Goal: Information Seeking & Learning: Learn about a topic

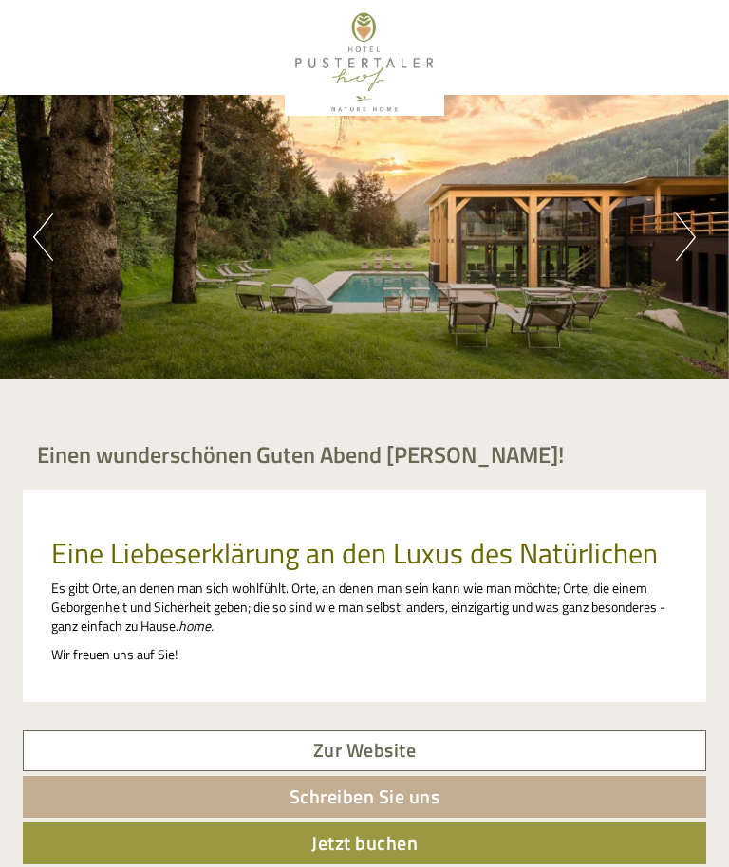
click at [680, 244] on button "Next" at bounding box center [686, 237] width 20 height 47
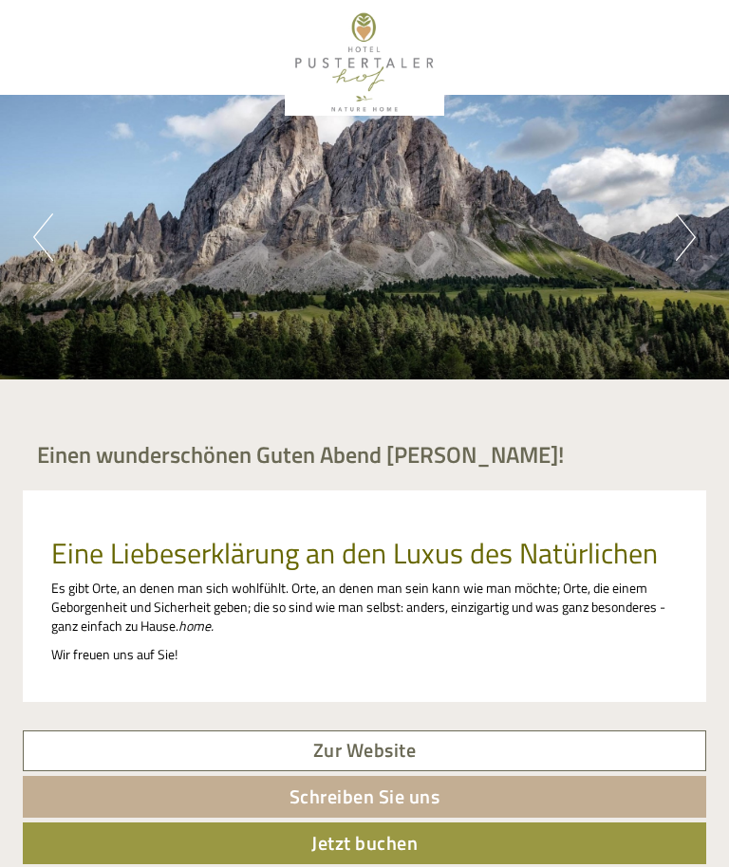
click at [644, 324] on div "Previous Next 1 2 3 4 5" at bounding box center [364, 237] width 729 height 285
click at [688, 241] on button "Next" at bounding box center [686, 237] width 20 height 47
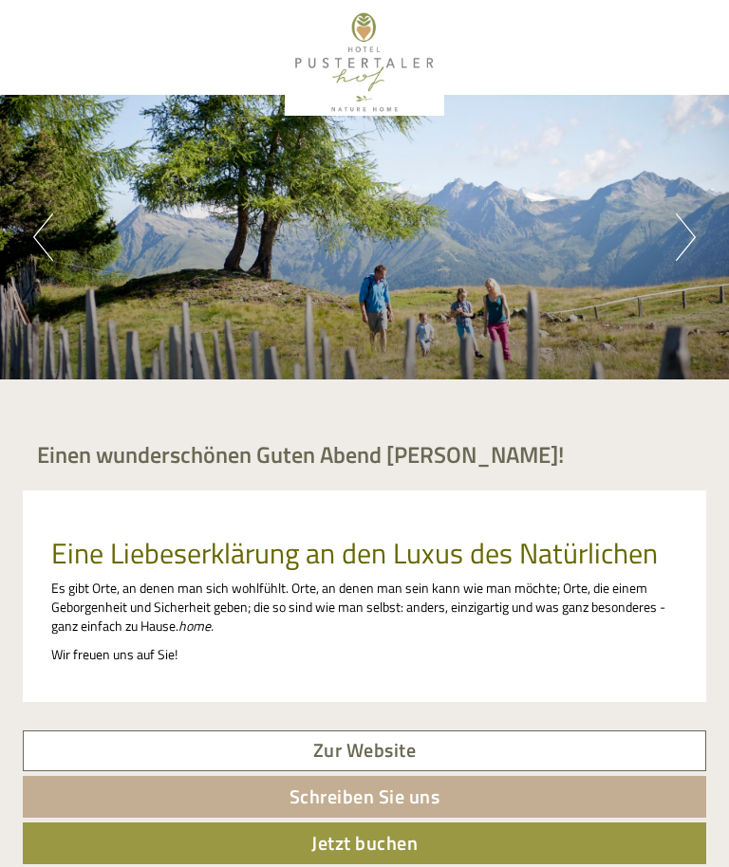
click at [687, 249] on button "Next" at bounding box center [686, 237] width 20 height 47
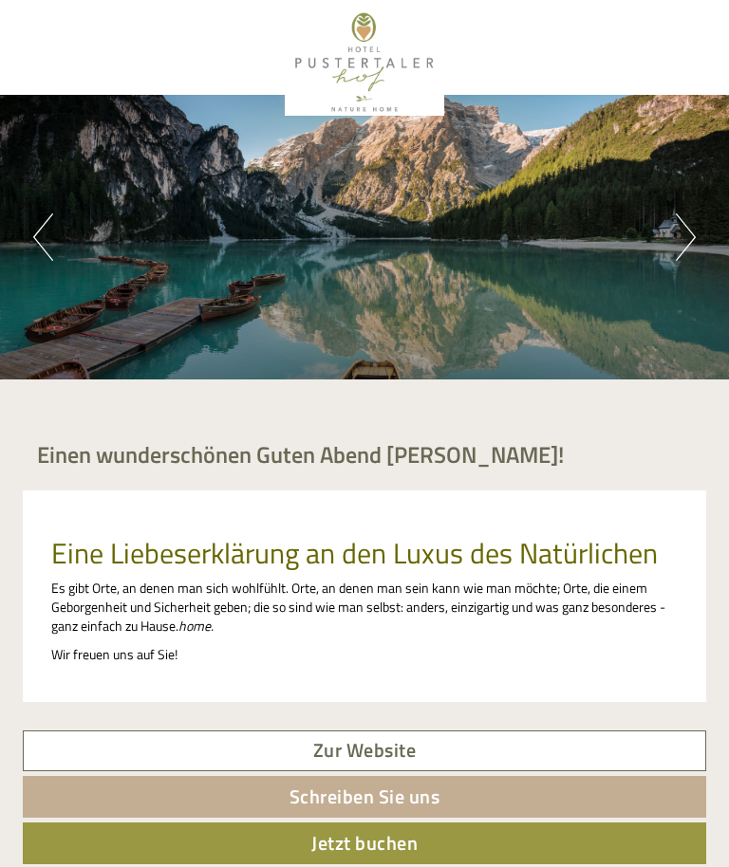
click at [679, 252] on button "Next" at bounding box center [686, 237] width 20 height 47
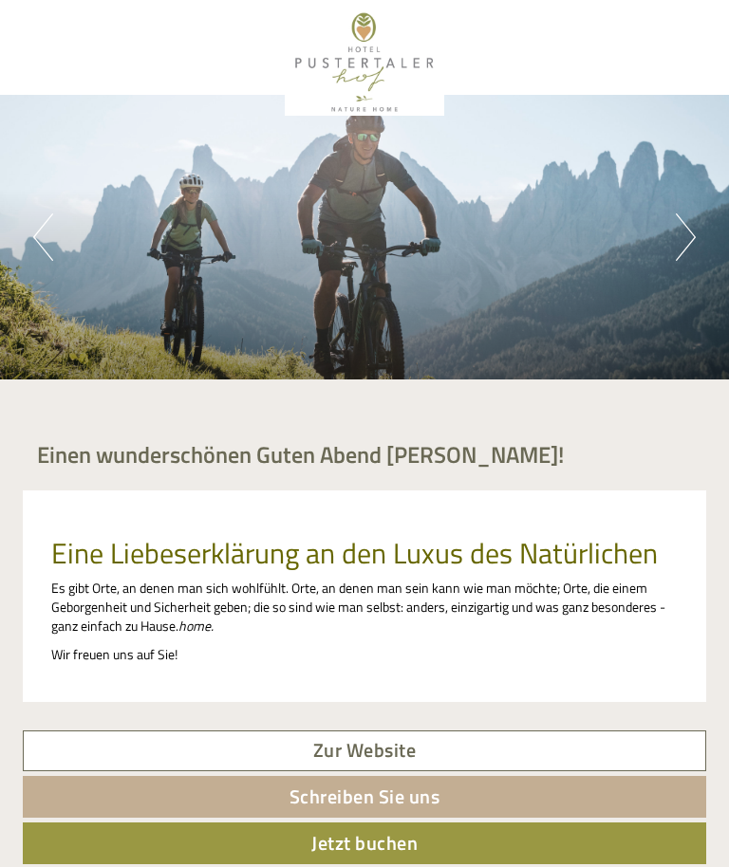
click at [679, 248] on button "Next" at bounding box center [686, 237] width 20 height 47
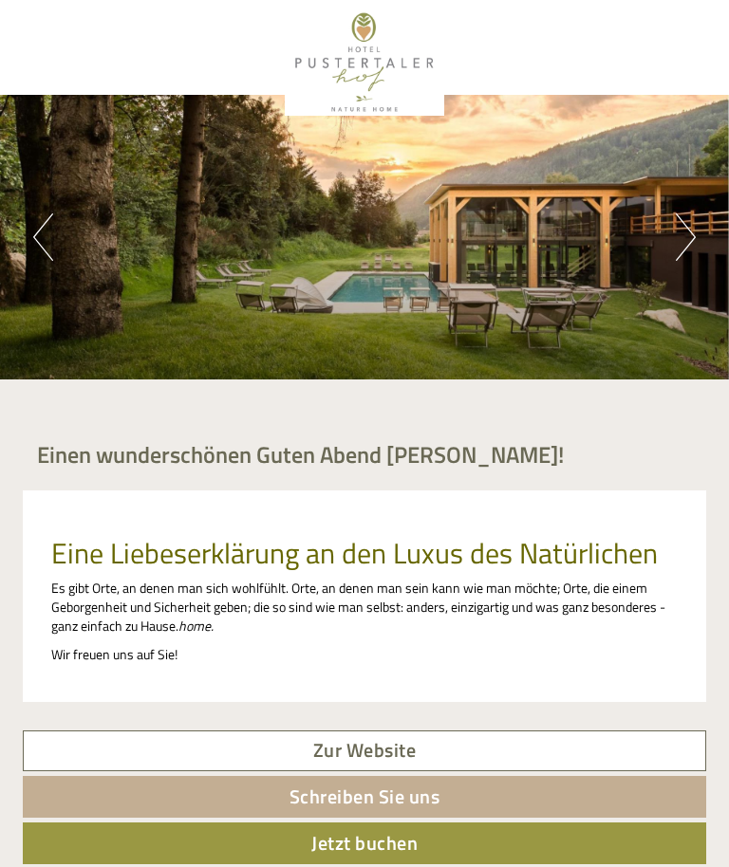
click at [685, 253] on button "Next" at bounding box center [686, 237] width 20 height 47
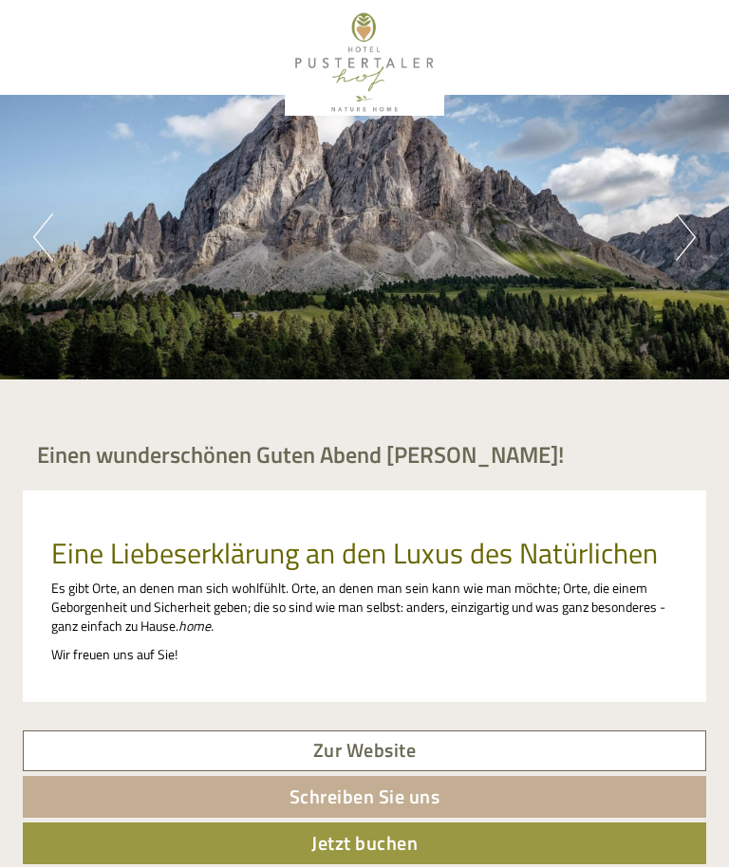
click at [686, 259] on button "Next" at bounding box center [686, 237] width 20 height 47
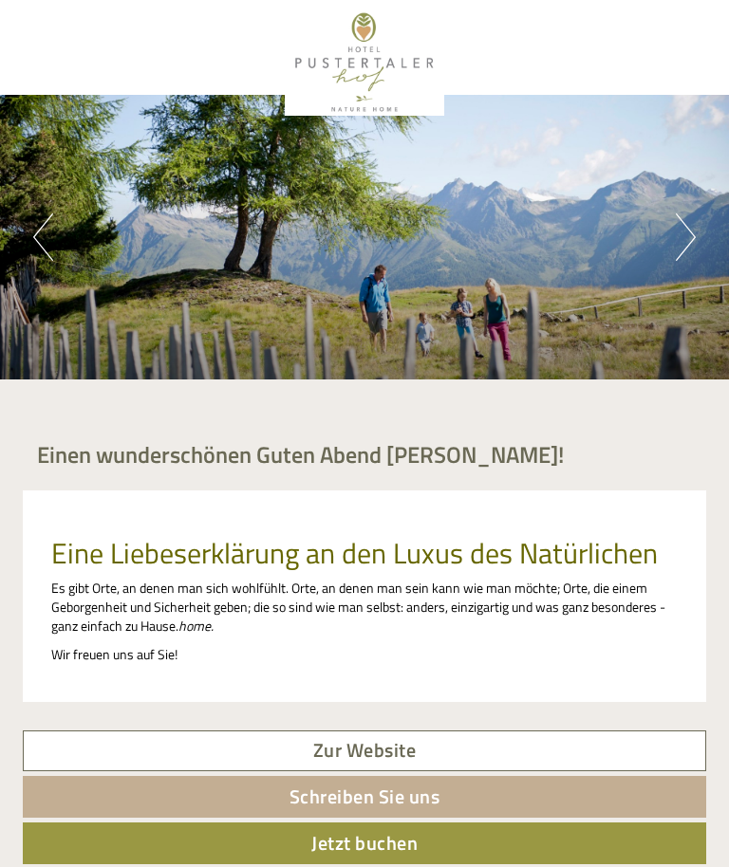
click at [679, 257] on button "Next" at bounding box center [686, 237] width 20 height 47
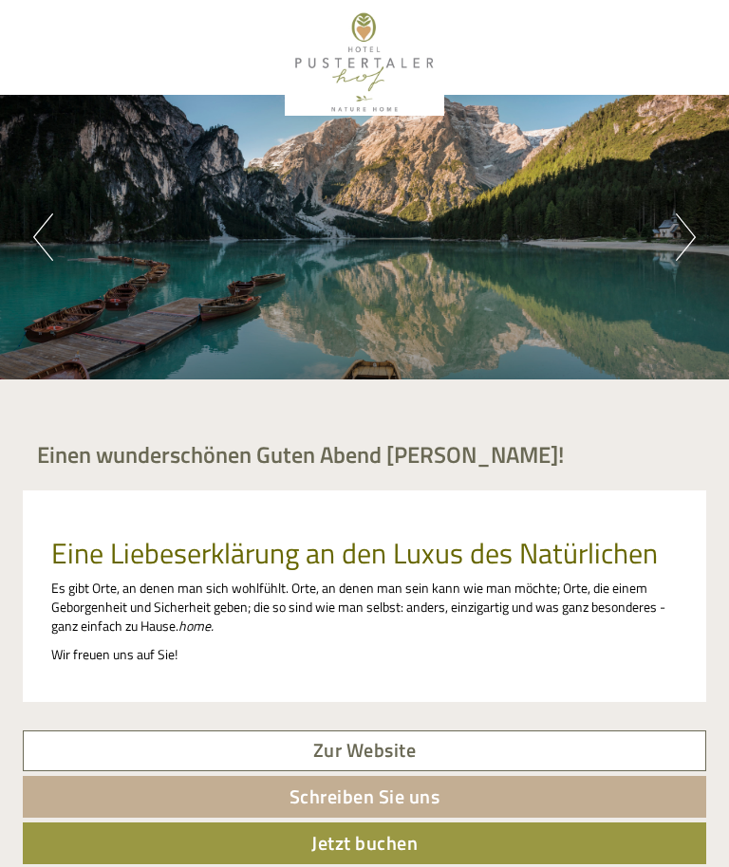
click at [687, 270] on div "Previous Next 1 2 3 4 5" at bounding box center [364, 237] width 729 height 285
click at [682, 271] on div "Previous Next 1 2 3 4 5" at bounding box center [364, 237] width 729 height 285
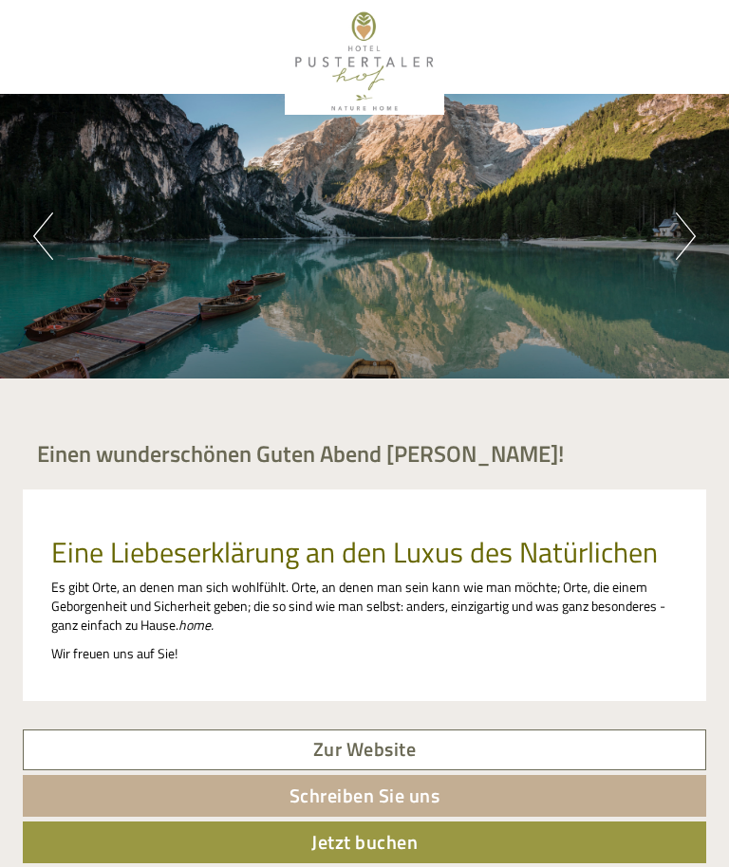
click at [680, 237] on button "Next" at bounding box center [686, 237] width 20 height 47
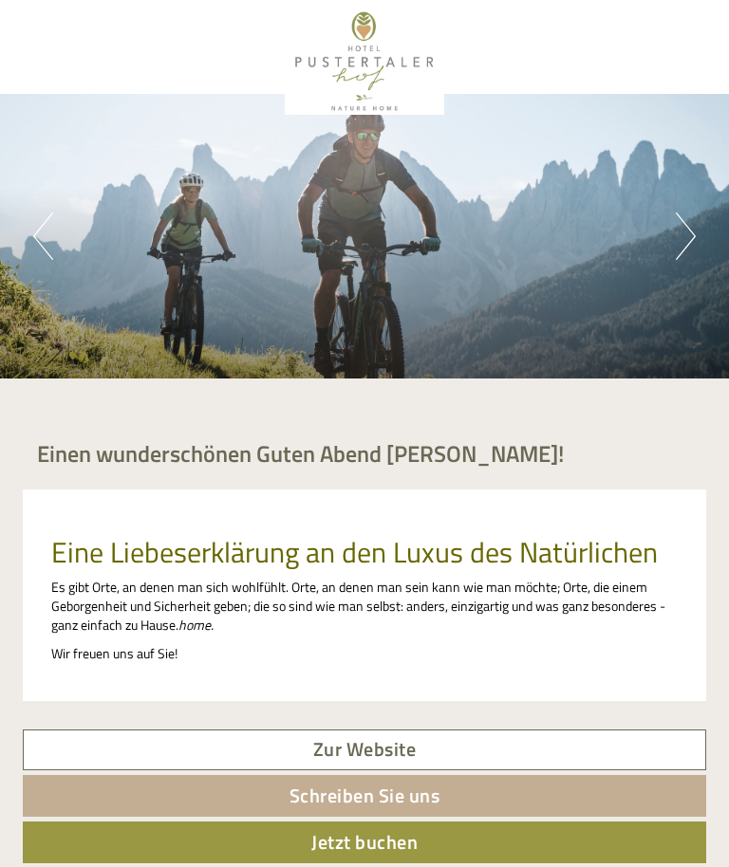
scroll to position [1, 0]
click at [681, 241] on button "Next" at bounding box center [686, 236] width 20 height 47
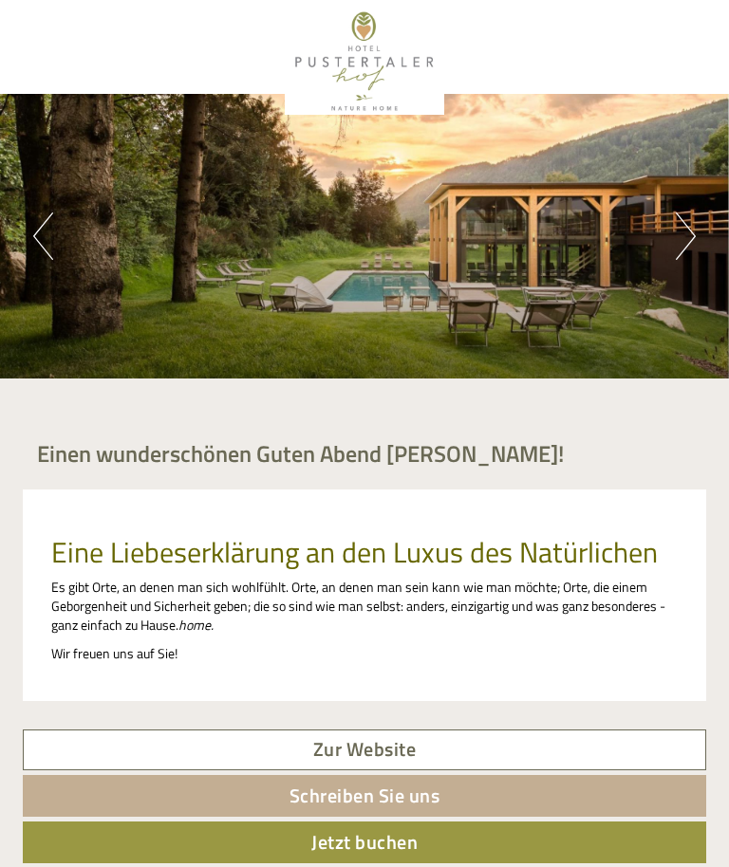
click at [680, 250] on button "Next" at bounding box center [686, 236] width 20 height 47
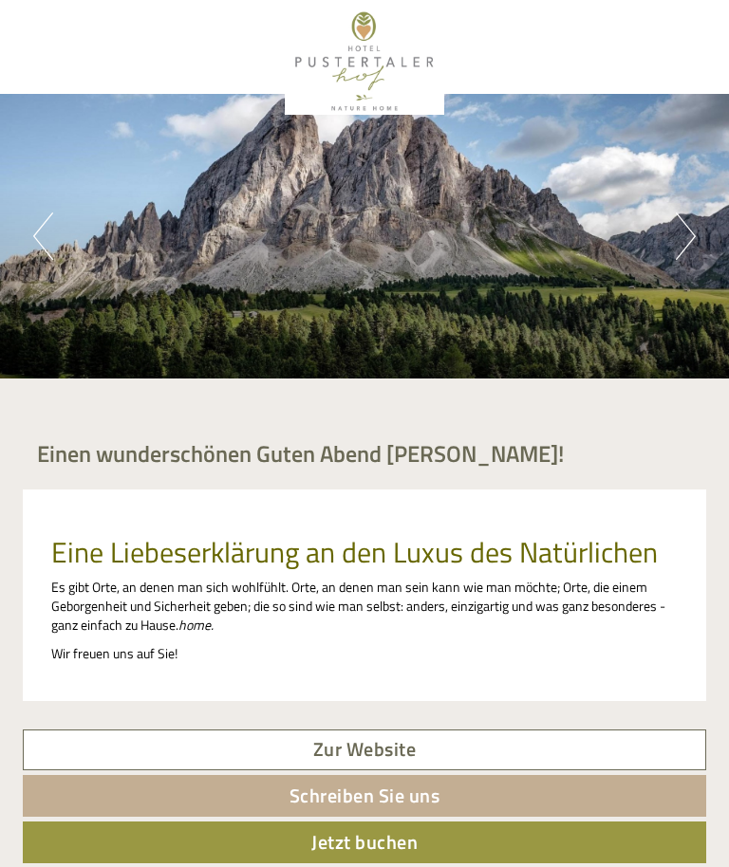
click at [681, 257] on button "Next" at bounding box center [686, 236] width 20 height 47
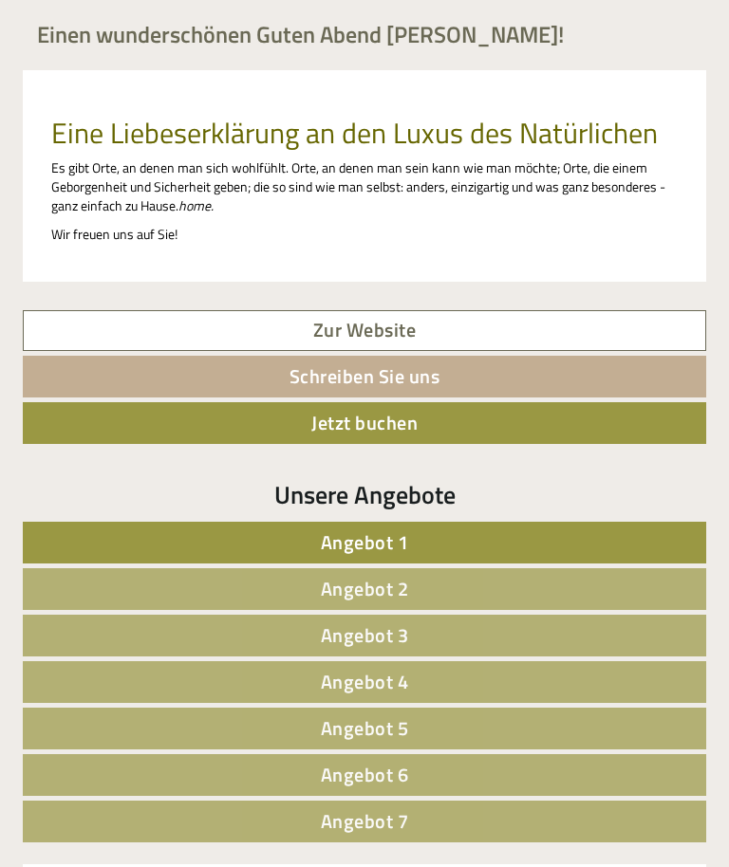
click at [57, 539] on link "Angebot 1" at bounding box center [364, 543] width 683 height 42
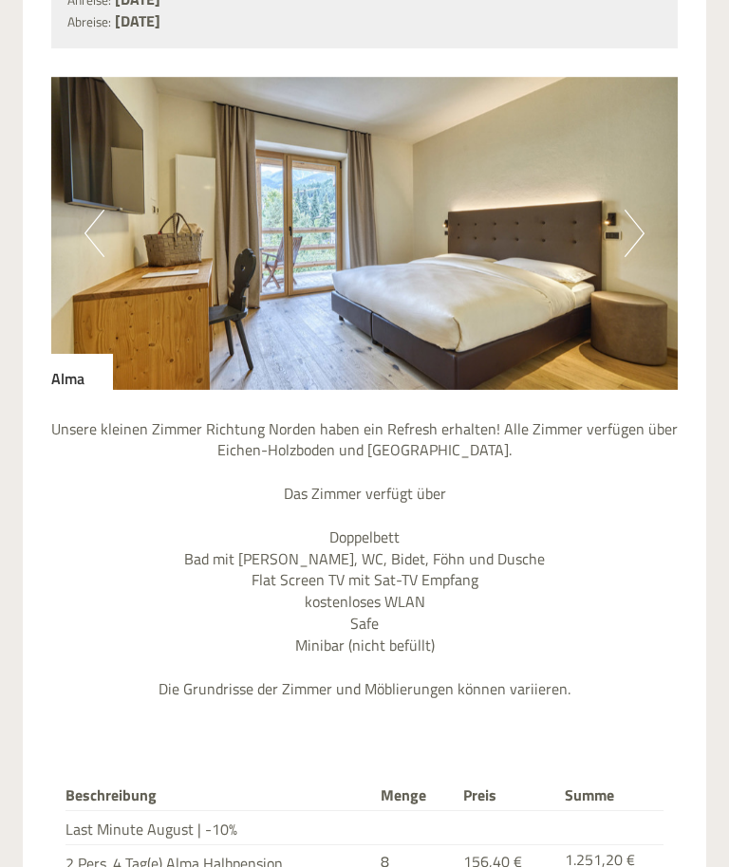
scroll to position [1508, 0]
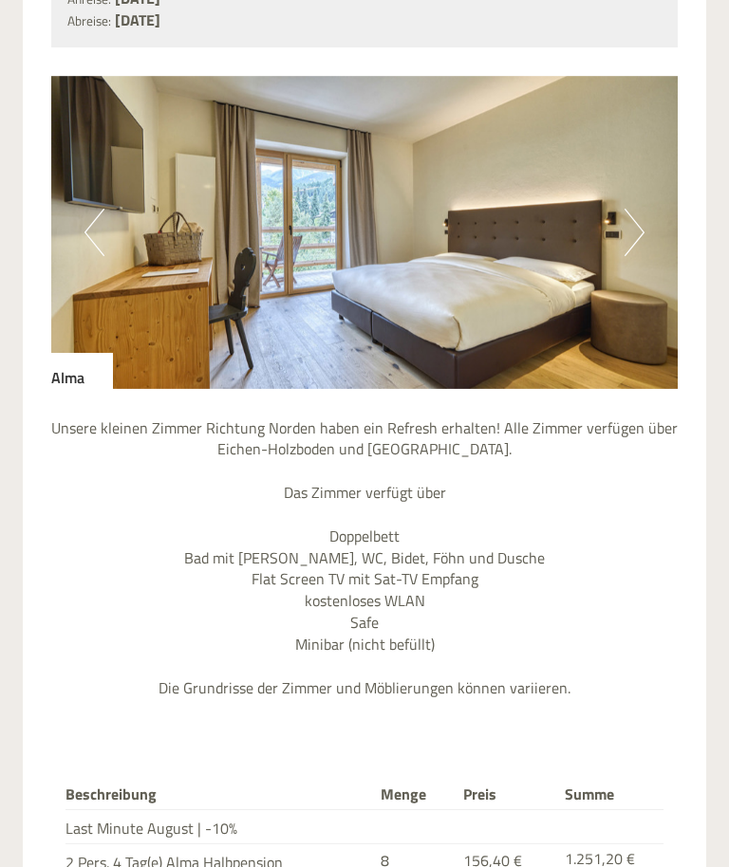
click at [638, 222] on button "Next" at bounding box center [634, 232] width 20 height 47
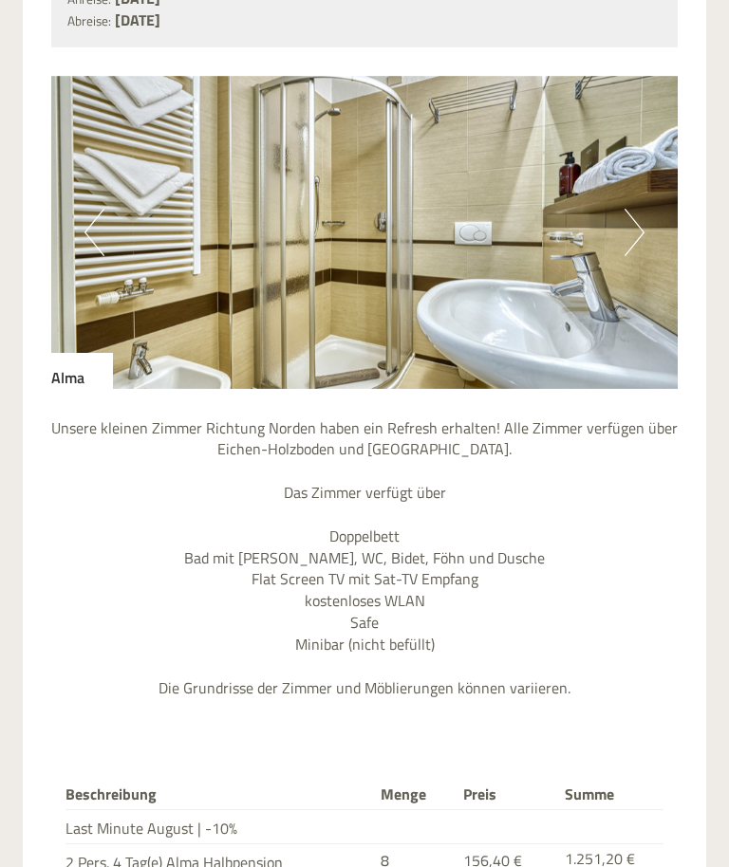
click at [649, 216] on img at bounding box center [364, 232] width 626 height 313
click at [639, 218] on button "Next" at bounding box center [634, 232] width 20 height 47
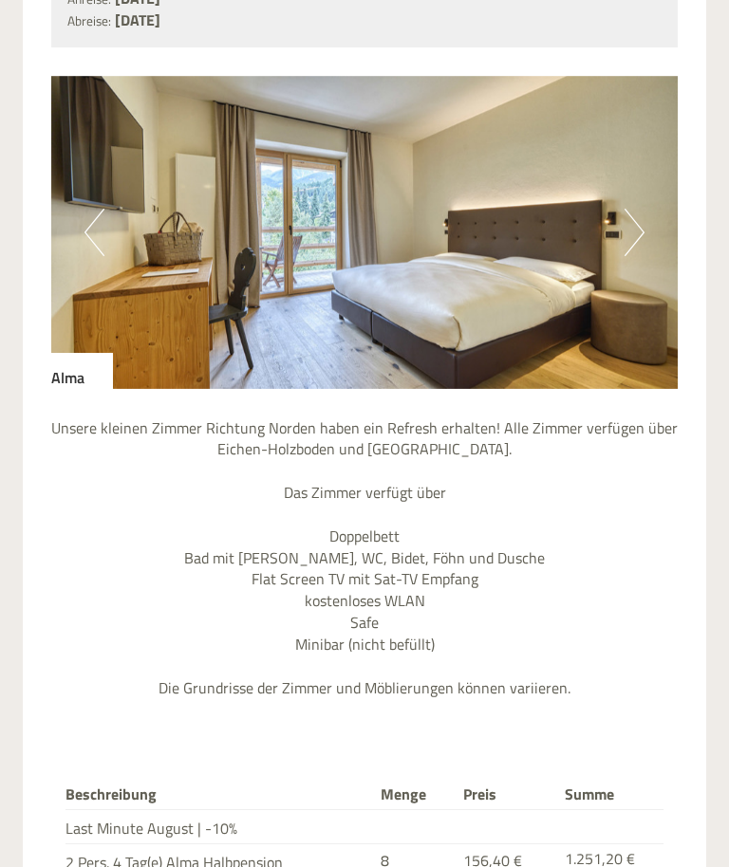
click at [647, 227] on img at bounding box center [364, 232] width 626 height 313
click at [640, 221] on button "Next" at bounding box center [634, 232] width 20 height 47
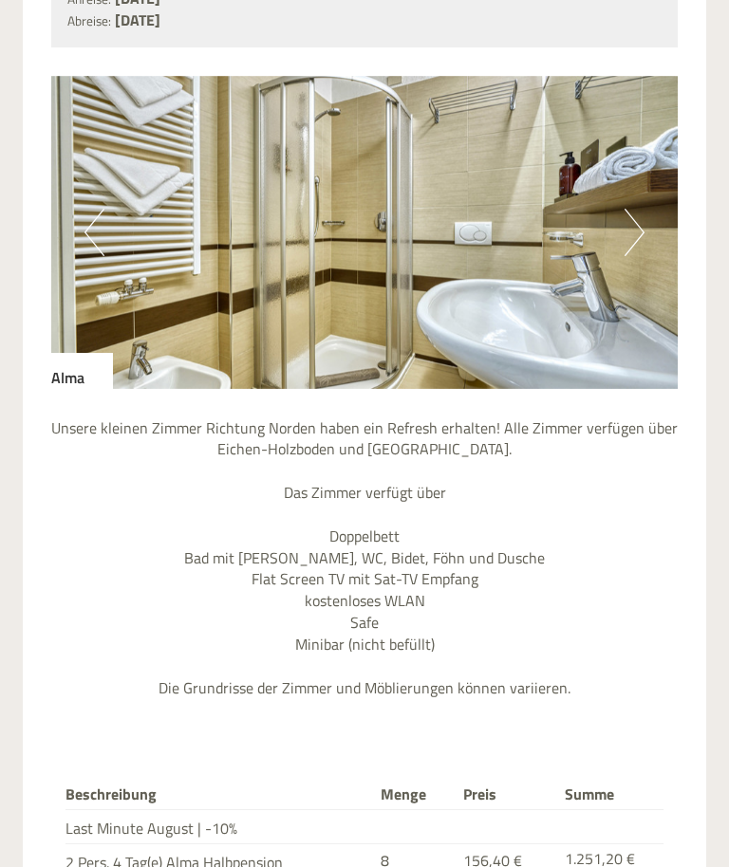
click at [639, 223] on button "Next" at bounding box center [634, 232] width 20 height 47
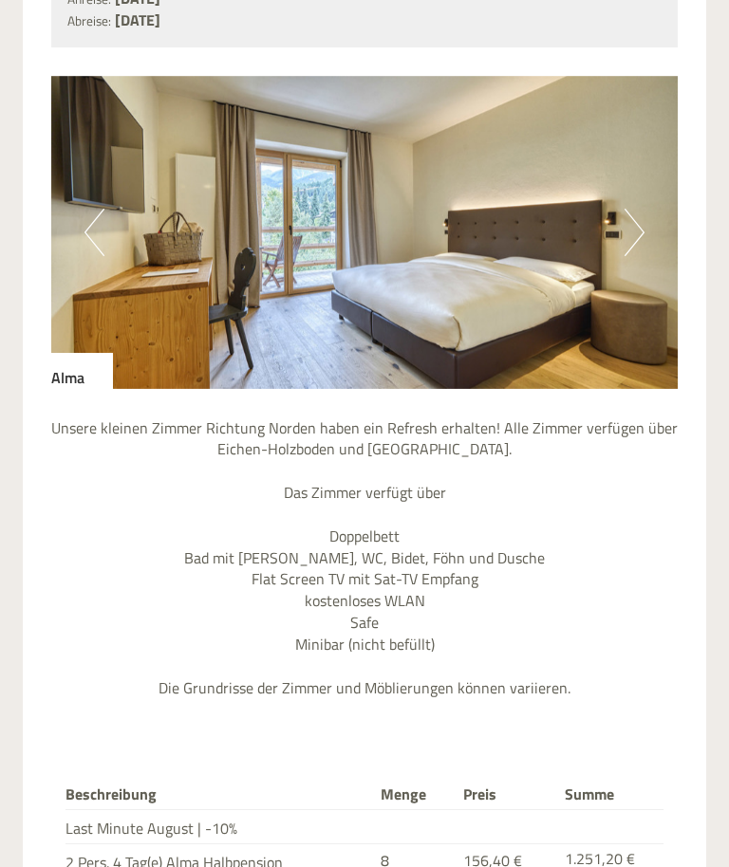
click at [641, 232] on button "Next" at bounding box center [634, 232] width 20 height 47
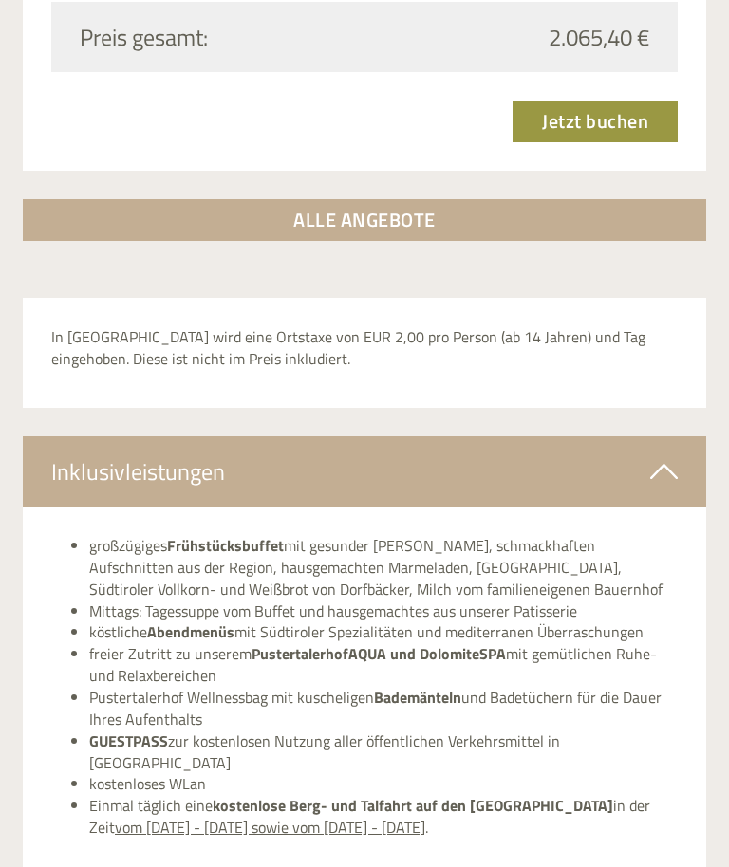
scroll to position [2471, 0]
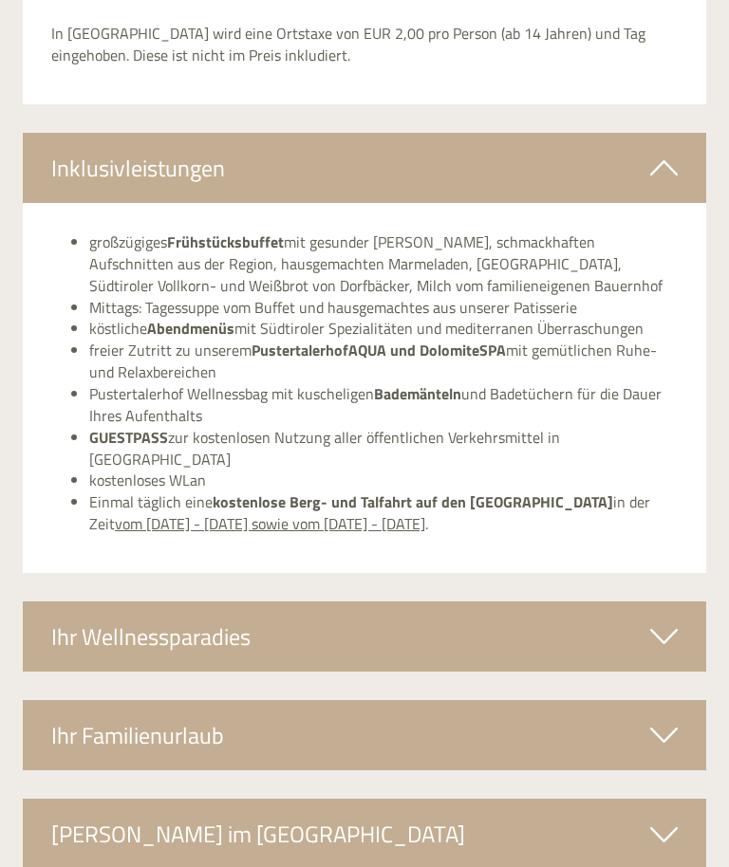
click at [663, 622] on icon at bounding box center [664, 638] width 28 height 32
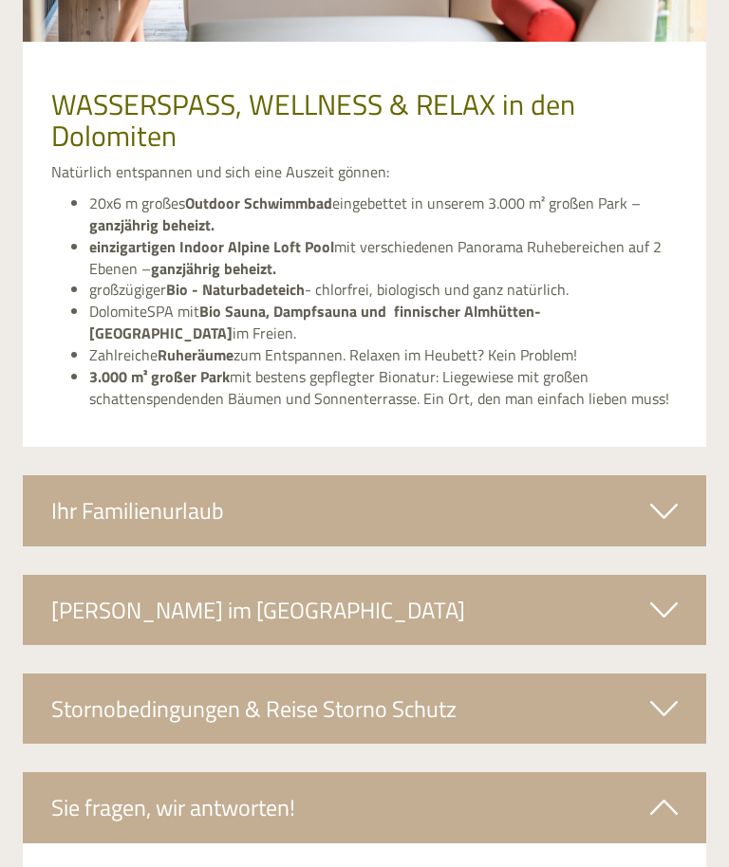
scroll to position [3748, 0]
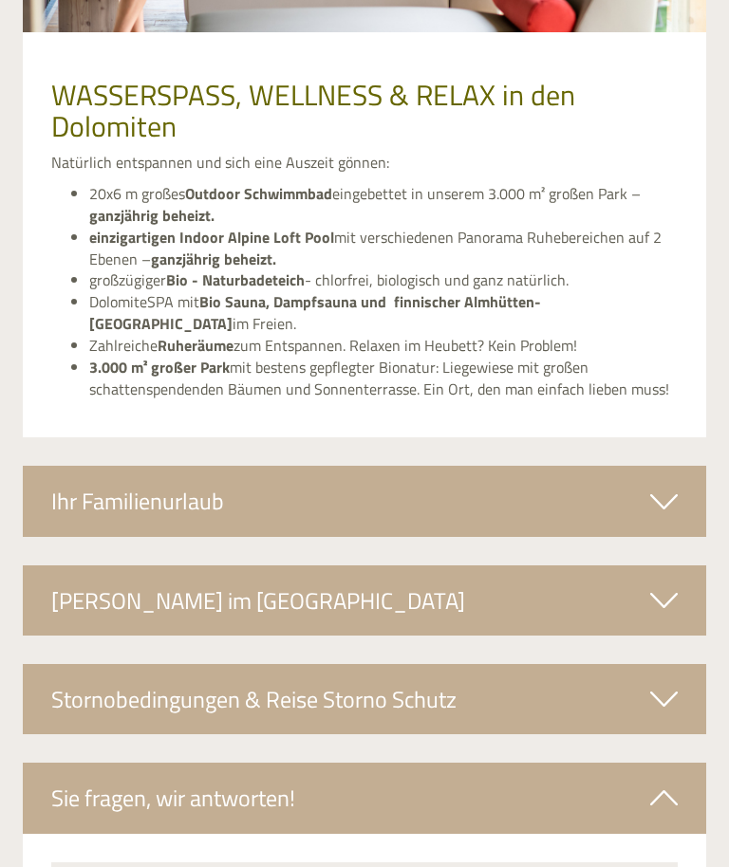
click at [667, 485] on icon at bounding box center [664, 501] width 28 height 32
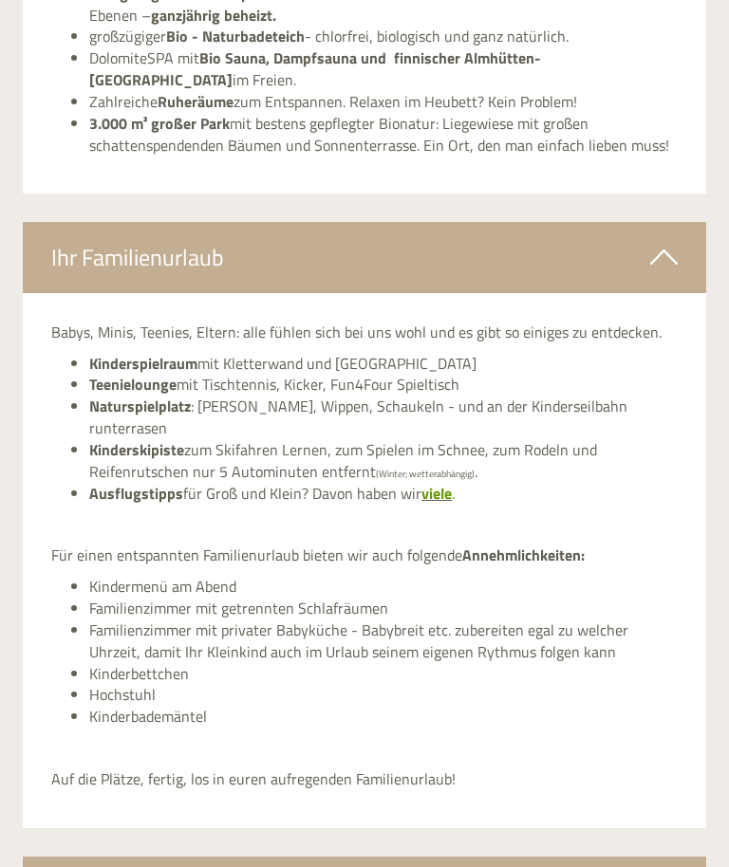
scroll to position [3991, 0]
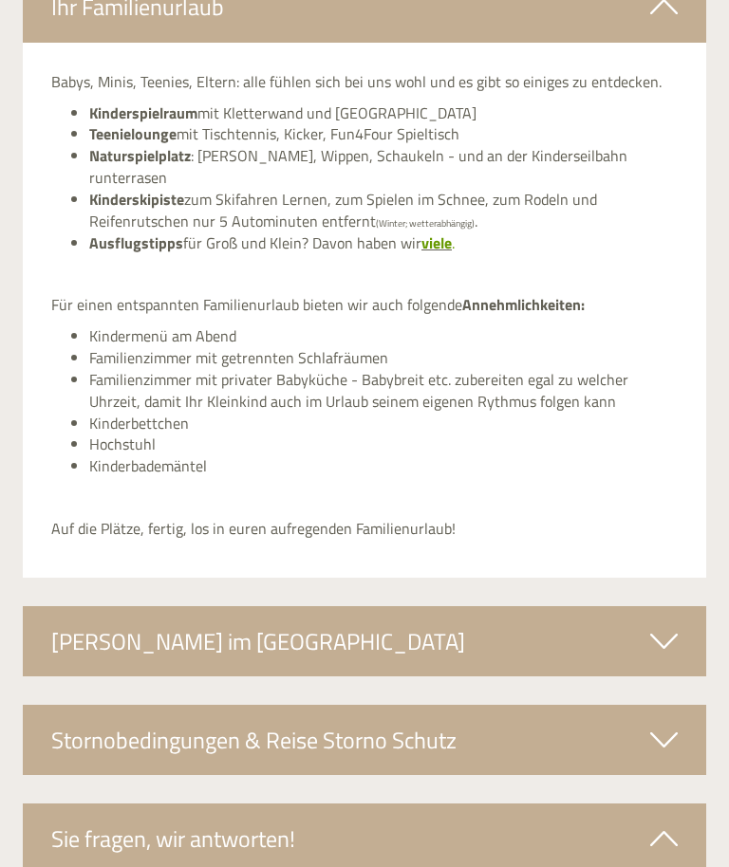
click at [677, 626] on icon at bounding box center [664, 642] width 28 height 32
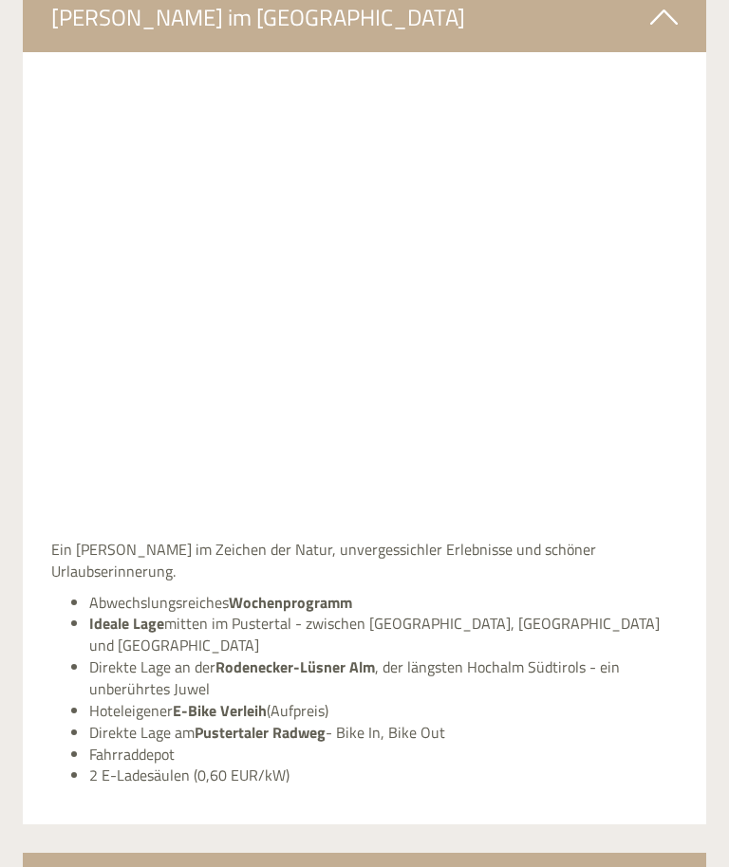
scroll to position [4866, 0]
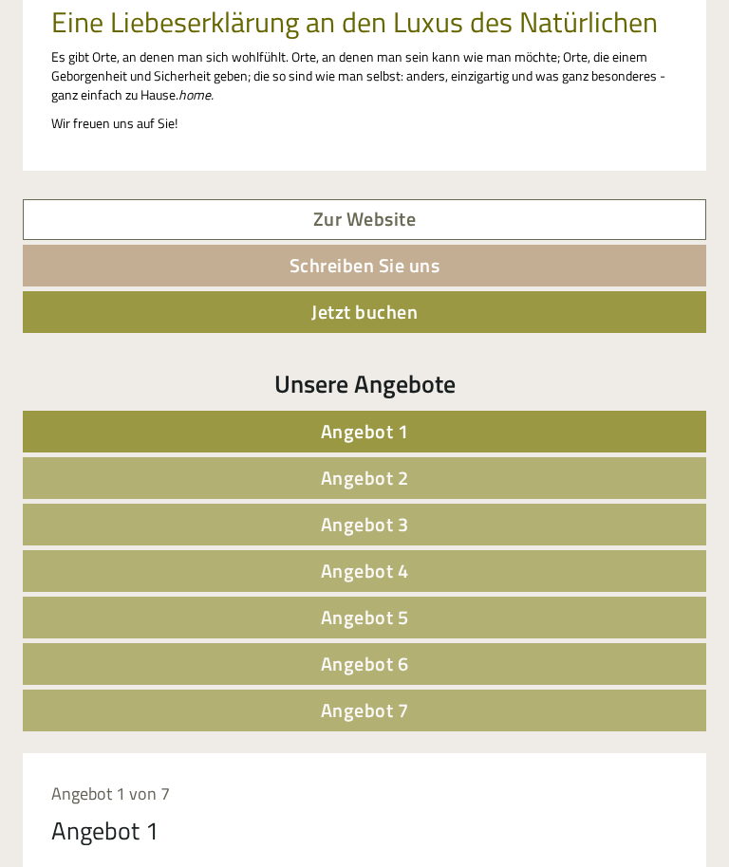
click at [632, 473] on link "Angebot 2" at bounding box center [364, 478] width 683 height 42
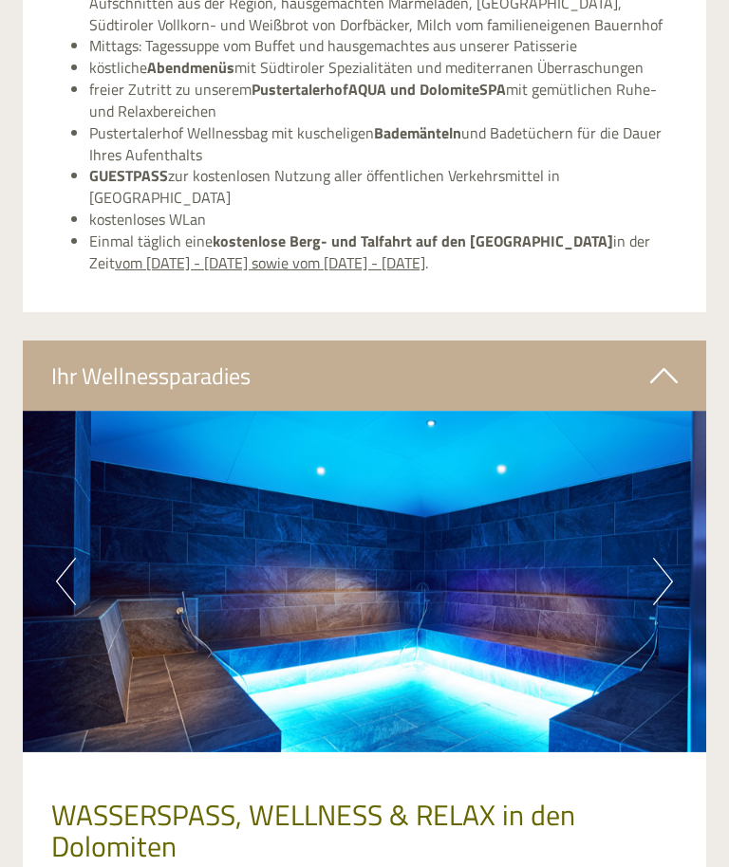
scroll to position [3209, 0]
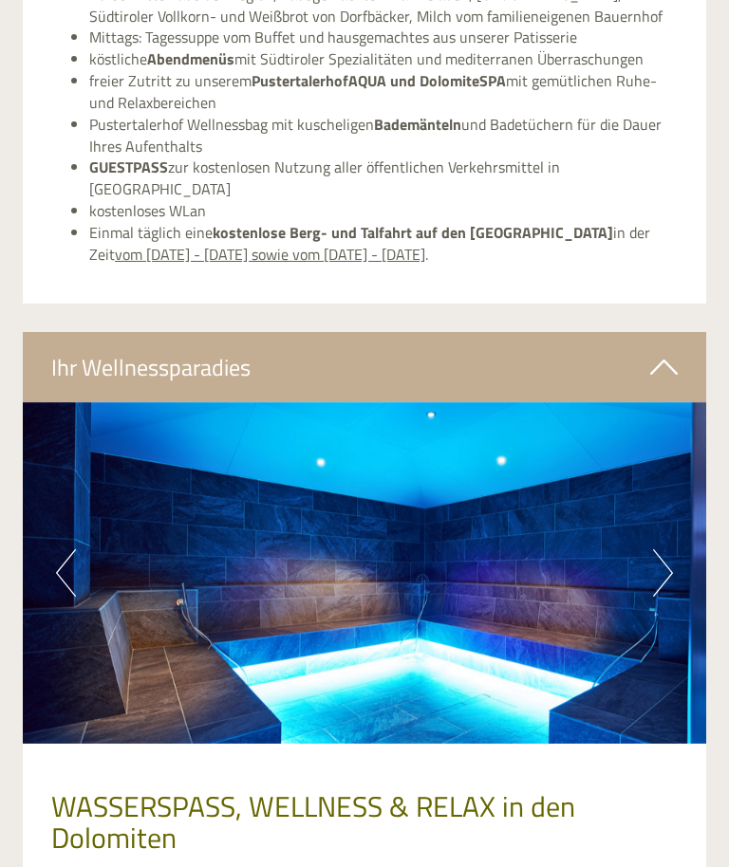
click at [677, 521] on img at bounding box center [364, 573] width 683 height 342
click at [664, 549] on button "Next" at bounding box center [663, 572] width 20 height 47
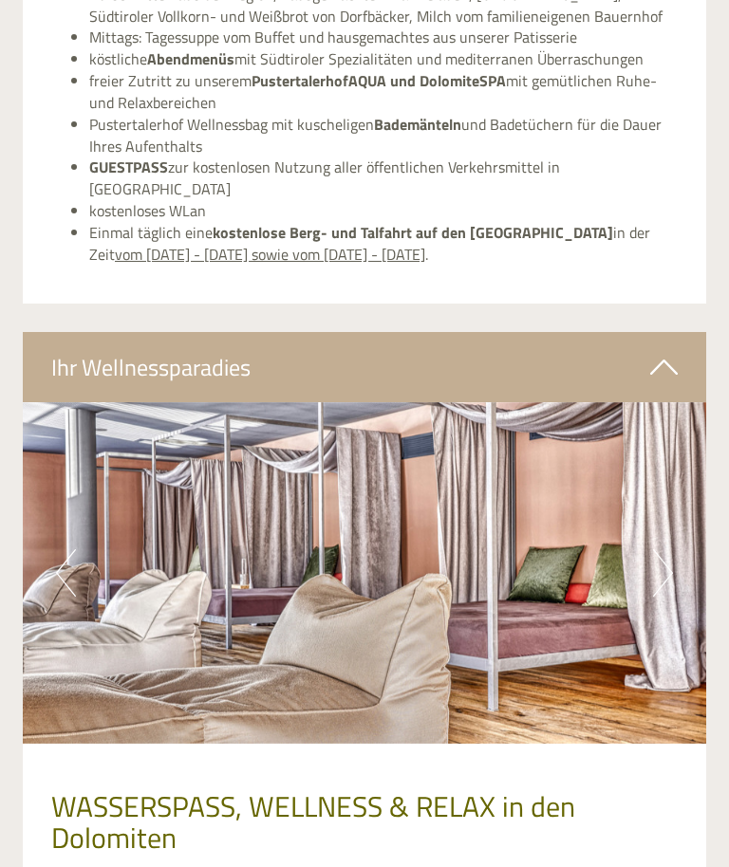
click at [668, 549] on button "Next" at bounding box center [663, 572] width 20 height 47
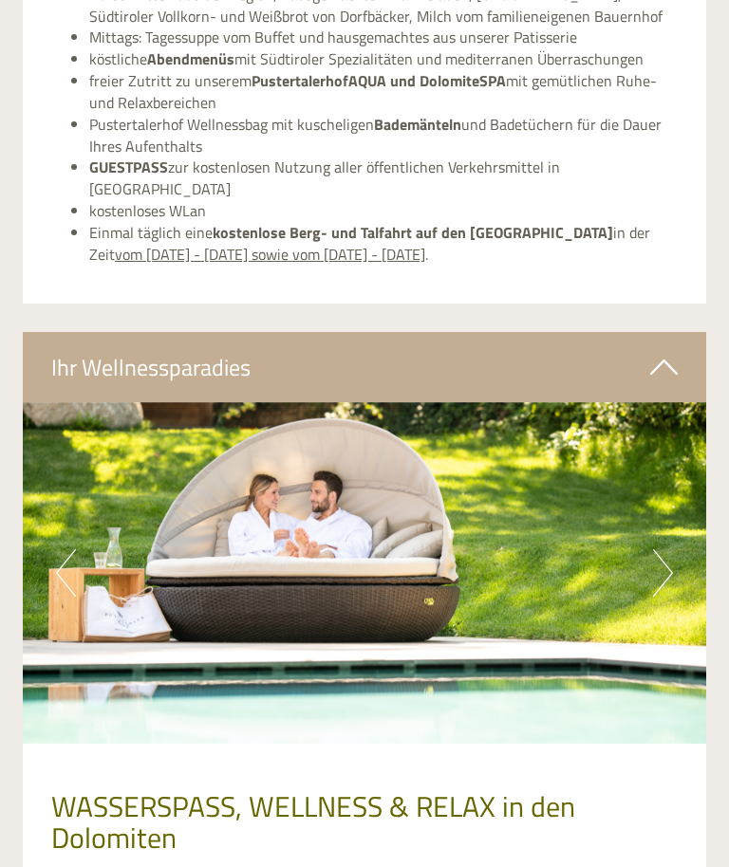
click at [666, 549] on button "Next" at bounding box center [663, 572] width 20 height 47
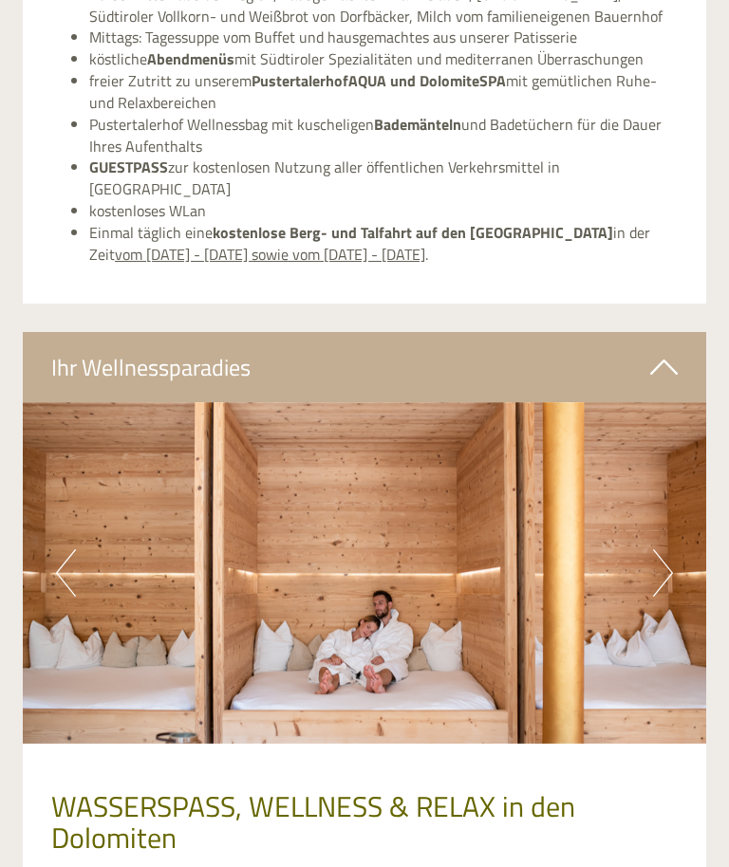
click at [670, 549] on button "Next" at bounding box center [663, 572] width 20 height 47
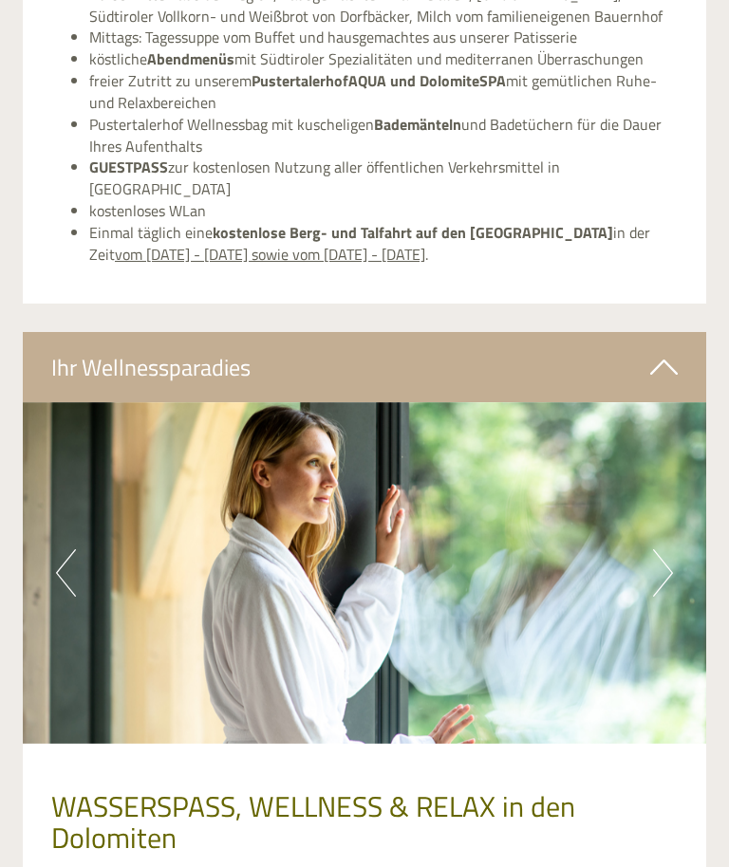
click at [669, 549] on button "Next" at bounding box center [663, 572] width 20 height 47
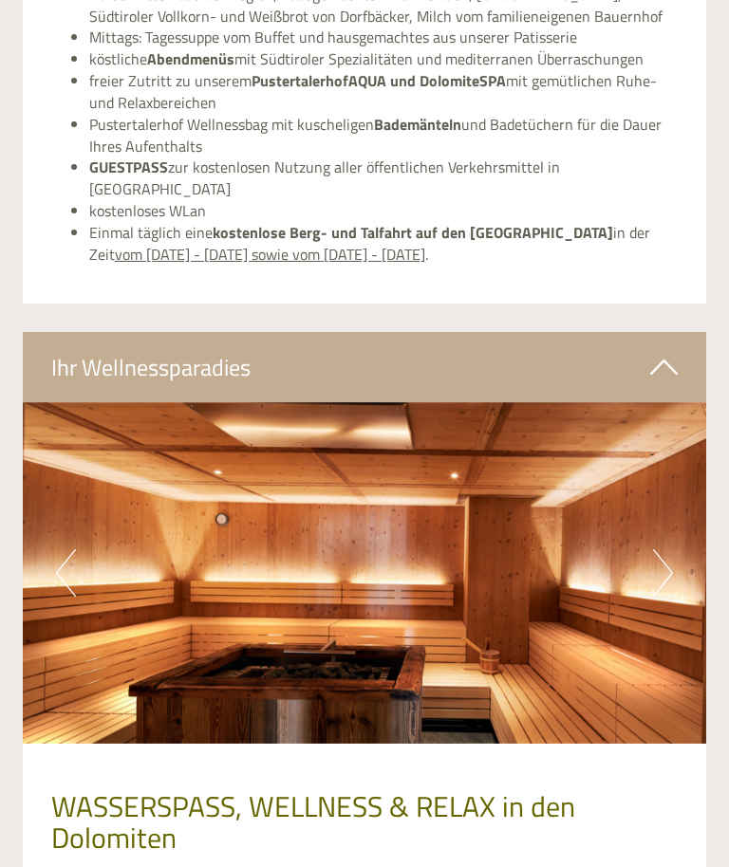
click at [669, 549] on button "Next" at bounding box center [663, 572] width 20 height 47
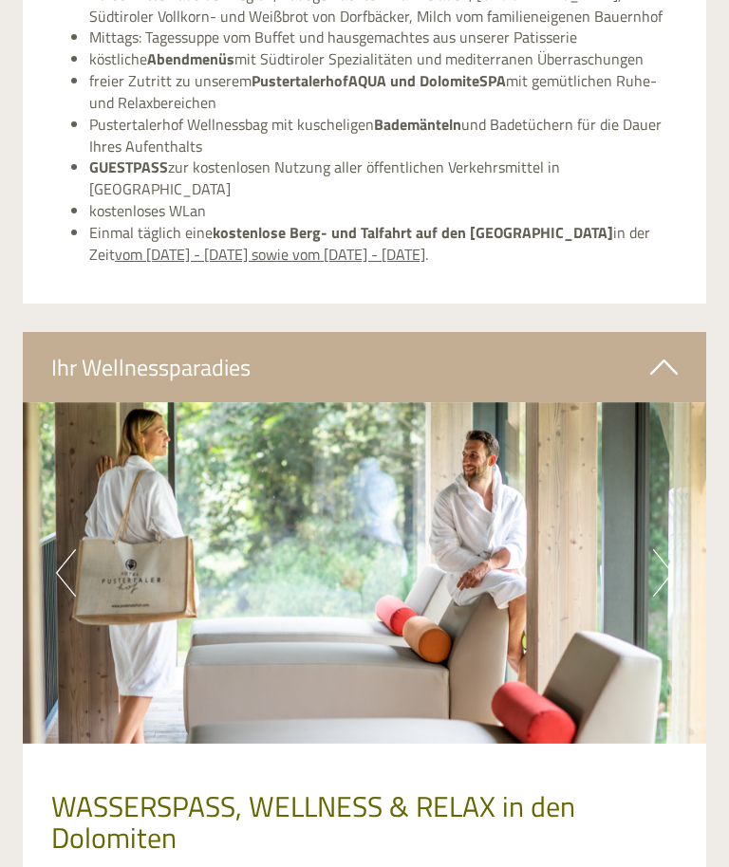
click at [669, 549] on button "Next" at bounding box center [663, 572] width 20 height 47
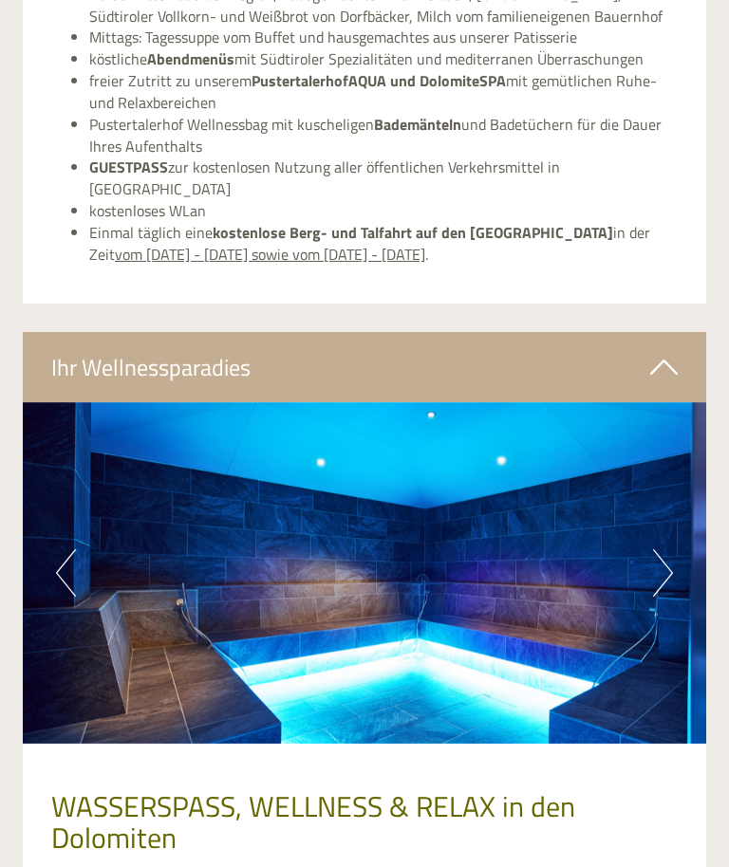
click at [667, 549] on button "Next" at bounding box center [663, 572] width 20 height 47
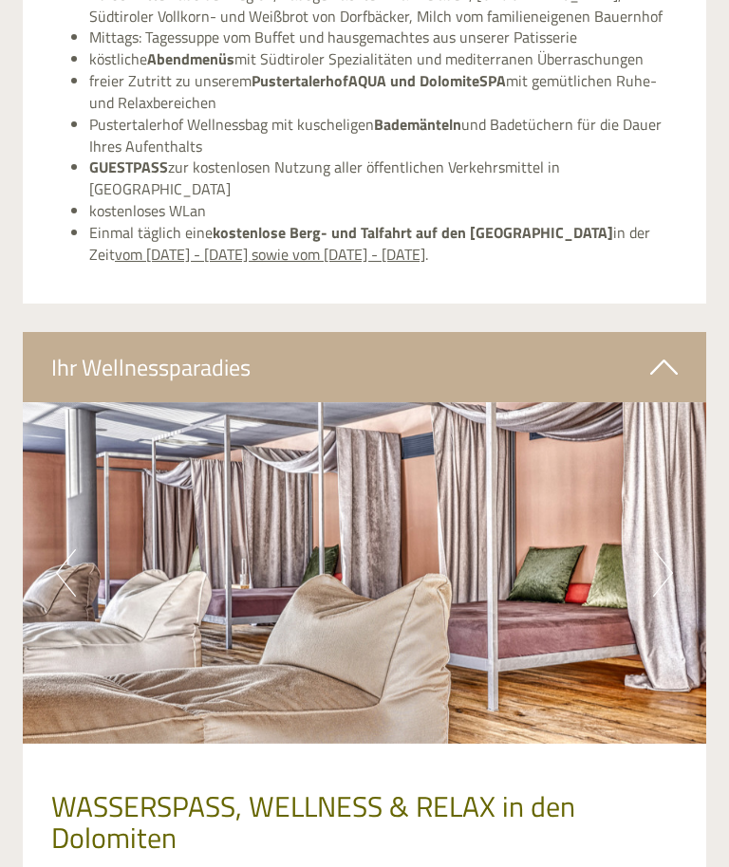
click at [663, 549] on button "Next" at bounding box center [663, 572] width 20 height 47
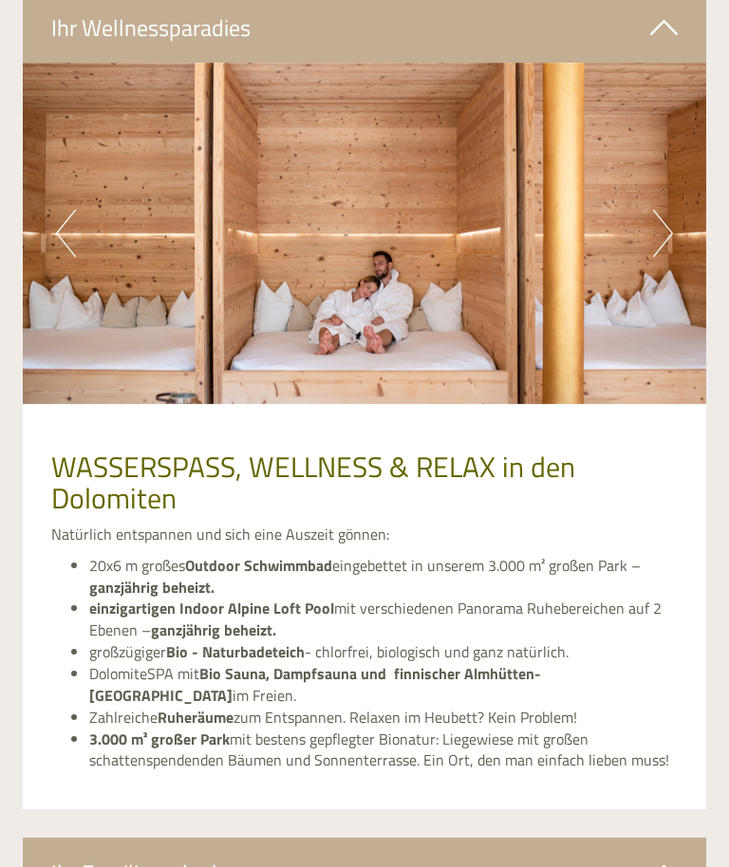
scroll to position [3539, 0]
